Goal: Transaction & Acquisition: Purchase product/service

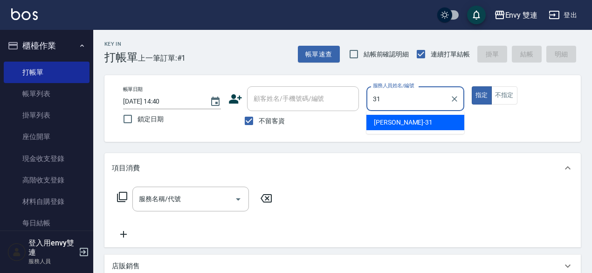
type input "Lina-31"
type button "true"
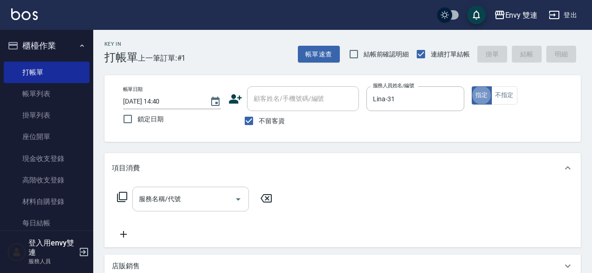
click at [224, 190] on div "服務名稱/代號" at bounding box center [190, 198] width 117 height 25
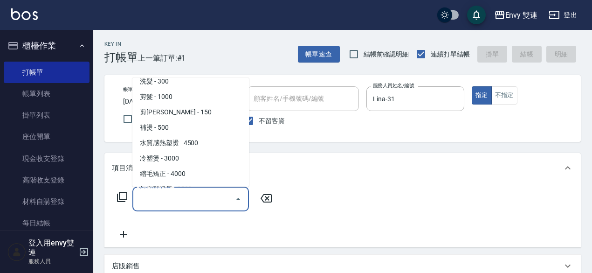
scroll to position [77, 0]
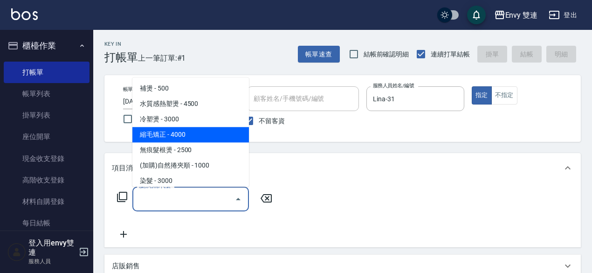
click at [211, 132] on span "縮毛矯正 - 4000" at bounding box center [190, 134] width 117 height 15
type input "縮毛矯正 (304)"
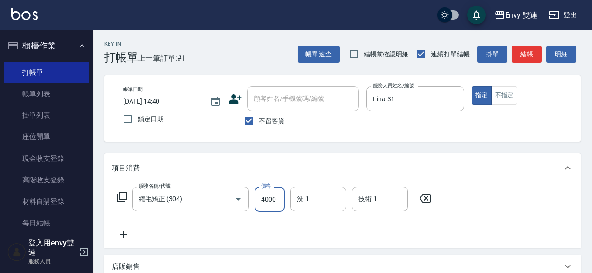
click at [273, 203] on input "4000" at bounding box center [269, 198] width 30 height 25
type input "1000"
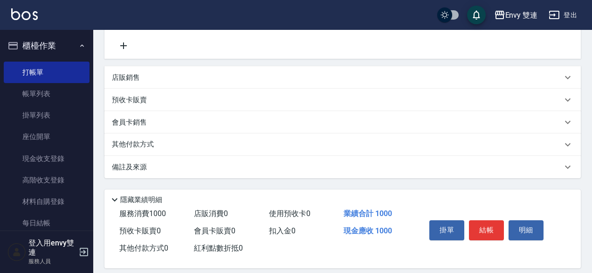
scroll to position [199, 0]
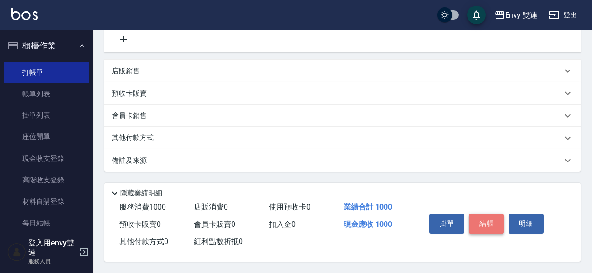
click at [478, 219] on button "結帳" at bounding box center [486, 223] width 35 height 20
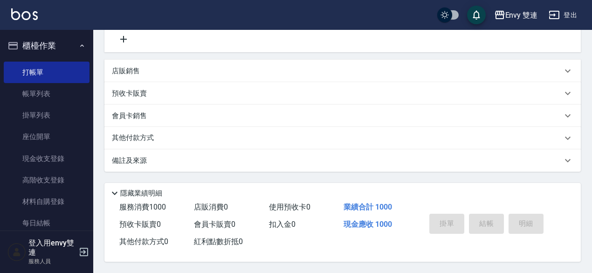
type input "[DATE] 16:17"
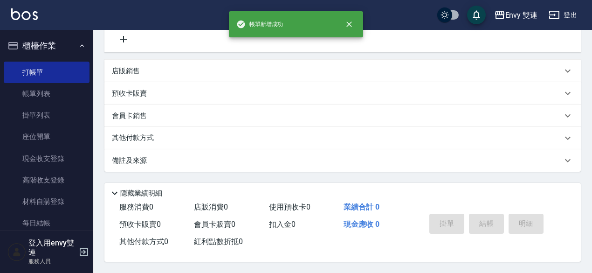
scroll to position [0, 0]
